Goal: Transaction & Acquisition: Purchase product/service

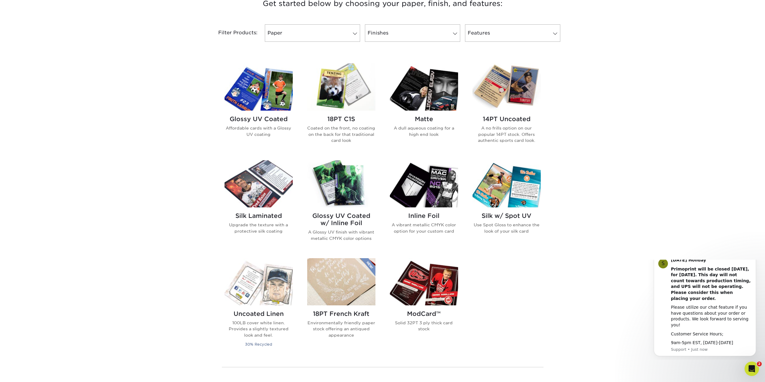
scroll to position [271, 0]
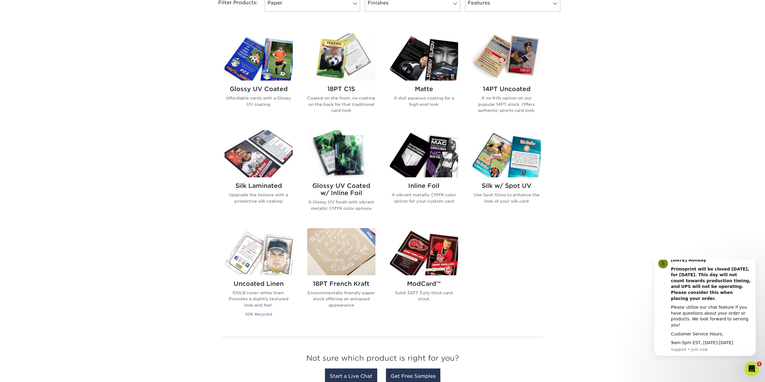
click at [348, 189] on h2 "Glossy UV Coated w/ Inline Foil" at bounding box center [341, 189] width 68 height 14
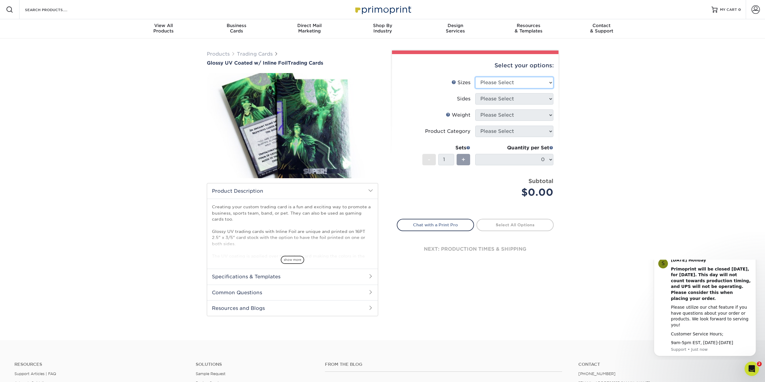
click at [533, 85] on select "Please Select 2.5" x 3.5"" at bounding box center [514, 82] width 78 height 11
select select "2.50x3.50"
click at [475, 77] on select "Please Select 2.5" x 3.5"" at bounding box center [514, 82] width 78 height 11
click at [493, 102] on select "Please Select Print Both Sides - Foil Back Only Print Both Sides - Foil Both Si…" at bounding box center [514, 98] width 78 height 11
select select "34527644-b4fd-4ffb-9092-1318eefcd9d9"
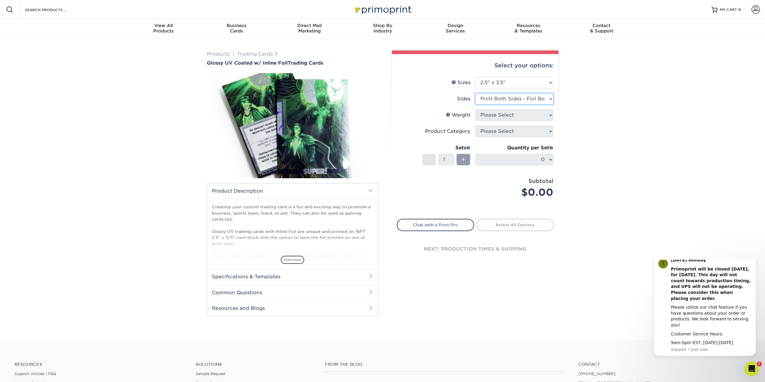
click at [475, 93] on select "Please Select Print Both Sides - Foil Back Only Print Both Sides - Foil Both Si…" at bounding box center [514, 98] width 78 height 11
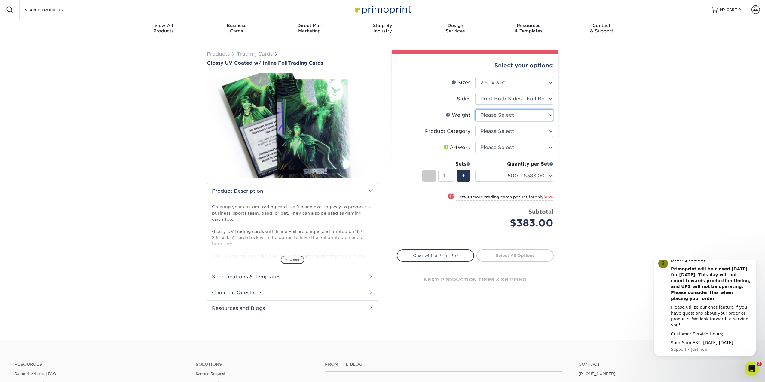
click at [536, 117] on select "Please Select 16PT" at bounding box center [514, 114] width 78 height 11
select select "16PT"
click at [475, 109] on select "Please Select 16PT" at bounding box center [514, 114] width 78 height 11
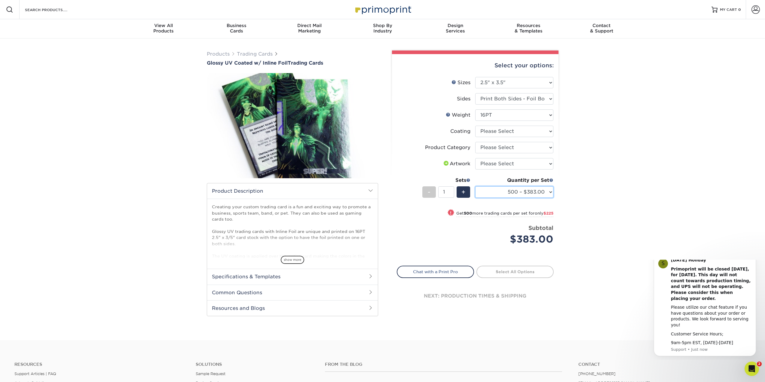
click at [527, 191] on select "500 – $383.00 1000 – $608.00 2500 – $883.00 5000 – $1252.00" at bounding box center [514, 191] width 78 height 11
